Goal: Download file/media

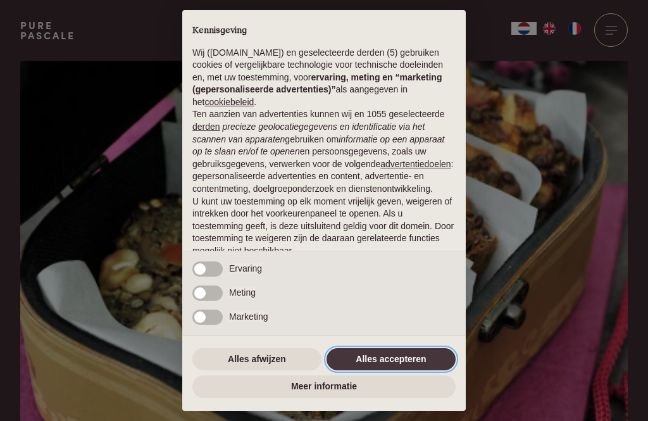
click at [405, 358] on button "Alles accepteren" at bounding box center [390, 359] width 129 height 23
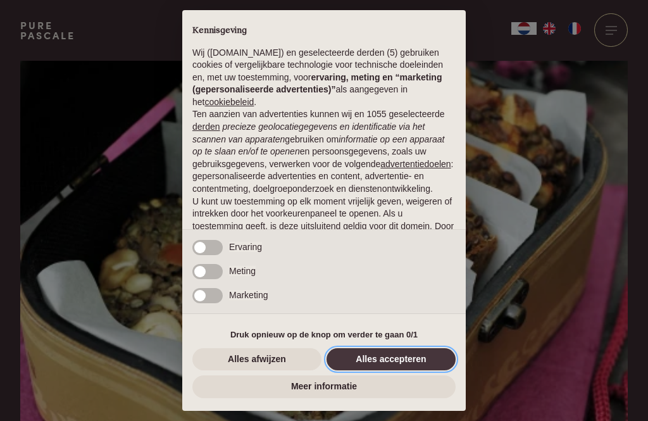
scroll to position [79, 0]
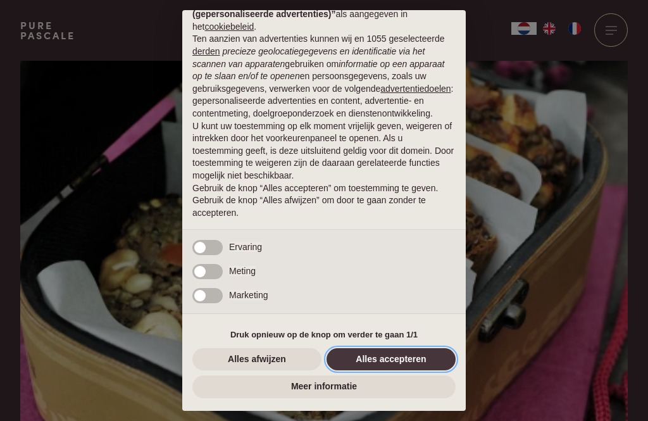
click at [393, 366] on button "Alles accepteren" at bounding box center [390, 359] width 129 height 23
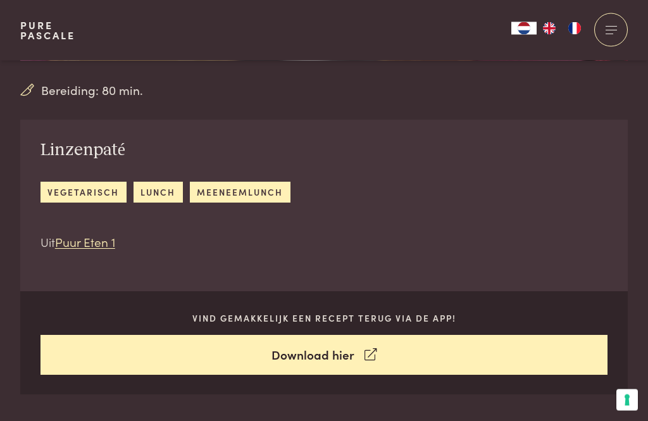
scroll to position [364, 0]
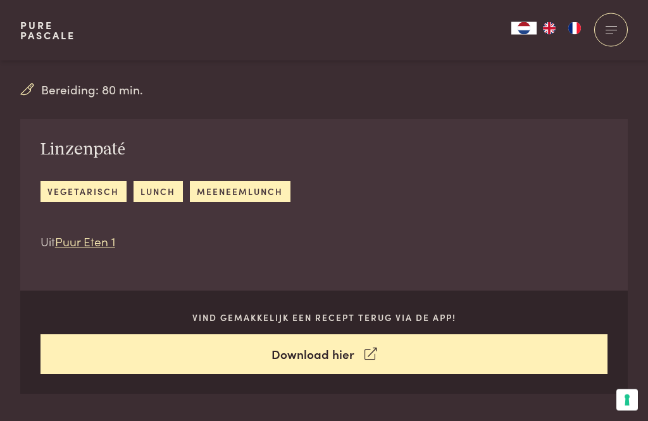
click at [335, 358] on link "Download hier" at bounding box center [323, 355] width 567 height 40
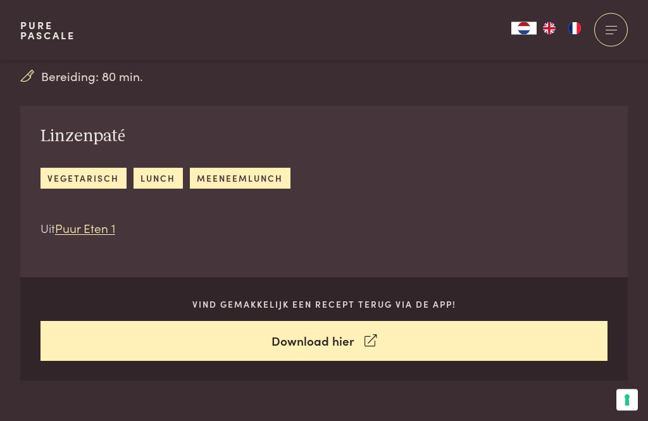
scroll to position [378, 0]
click at [93, 230] on link "Puur Eten 1" at bounding box center [85, 227] width 60 height 17
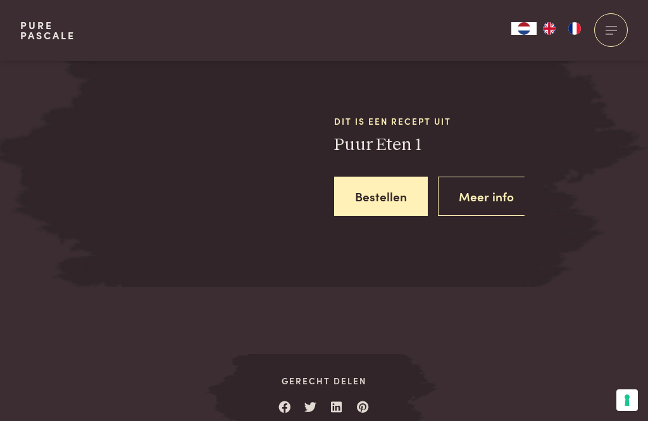
scroll to position [1590, 0]
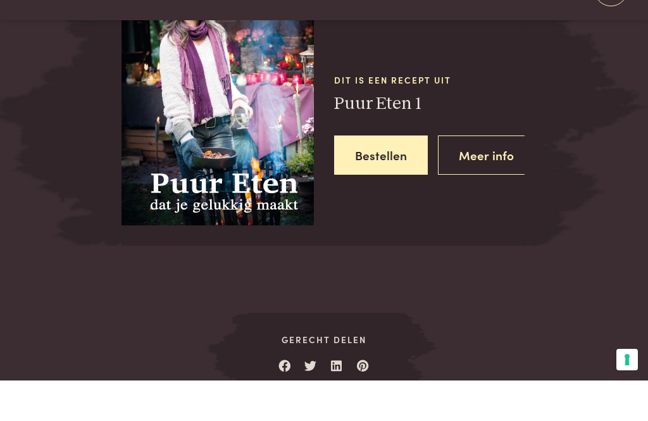
scroll to position [1630, 0]
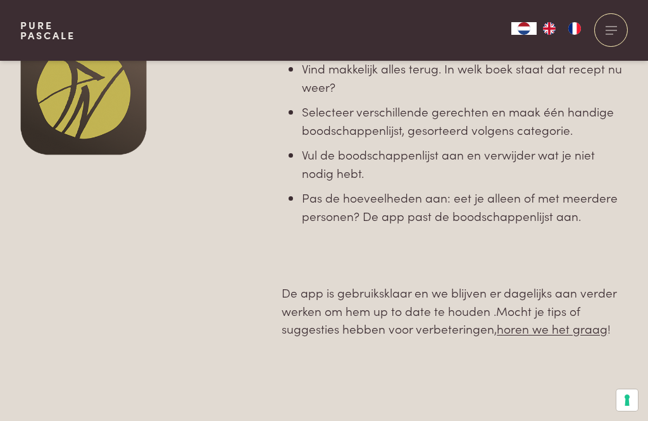
scroll to position [760, 0]
